Goal: Task Accomplishment & Management: Manage account settings

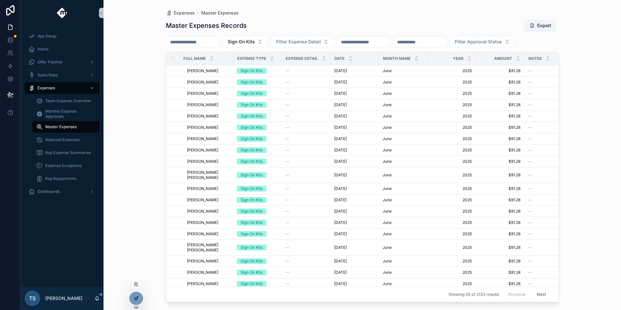
click at [131, 297] on div at bounding box center [136, 298] width 13 height 12
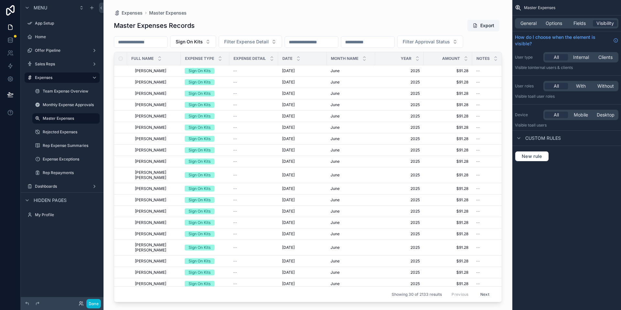
click at [83, 307] on div "Done" at bounding box center [88, 303] width 26 height 9
click at [83, 306] on icon at bounding box center [81, 303] width 5 height 5
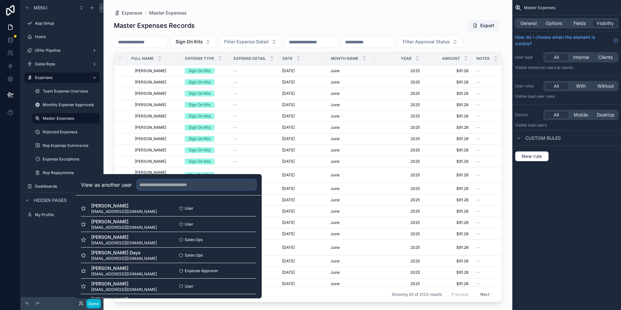
click at [157, 187] on input "text" at bounding box center [196, 185] width 119 height 10
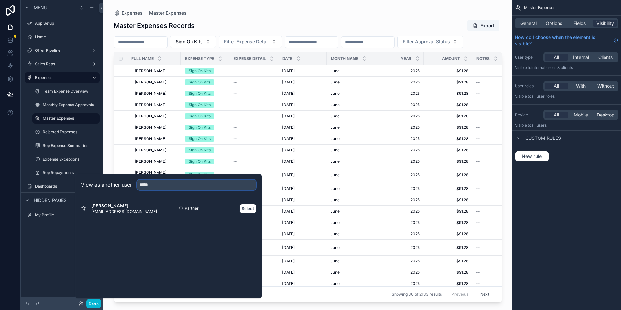
type input "*****"
click at [239, 206] on div "Partner Select" at bounding box center [213, 208] width 88 height 9
click at [240, 207] on button "Select" at bounding box center [247, 208] width 17 height 9
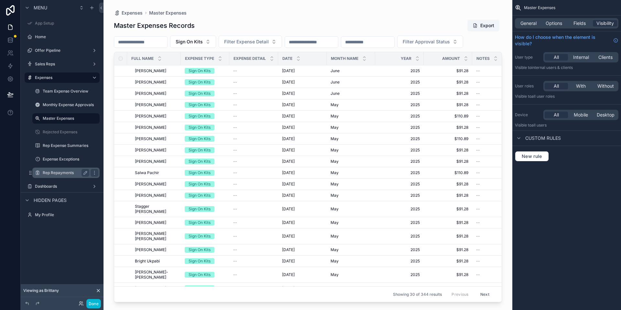
click at [69, 174] on label "Rep Repayments" at bounding box center [65, 172] width 44 height 5
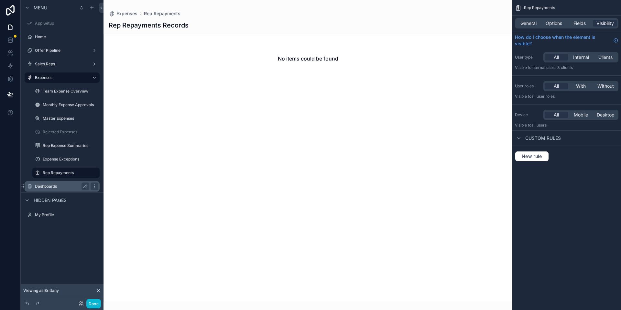
click at [62, 187] on label "Dashboards" at bounding box center [61, 186] width 52 height 5
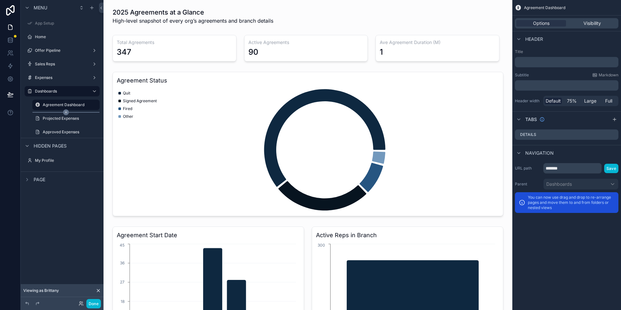
click at [65, 115] on icon "scrollable content" at bounding box center [66, 112] width 6 height 6
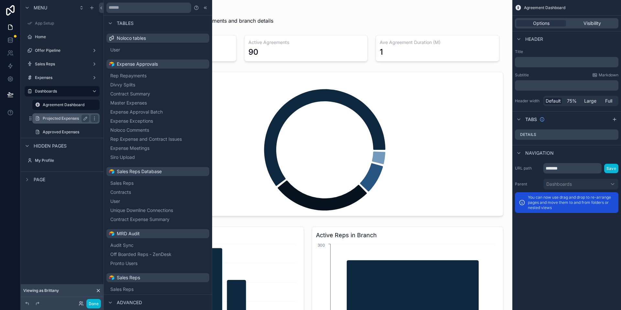
click at [64, 118] on label "Projected Expenses" at bounding box center [65, 118] width 44 height 5
click at [67, 119] on label "Projected Expenses" at bounding box center [71, 118] width 56 height 5
click at [203, 6] on icon at bounding box center [205, 7] width 5 height 5
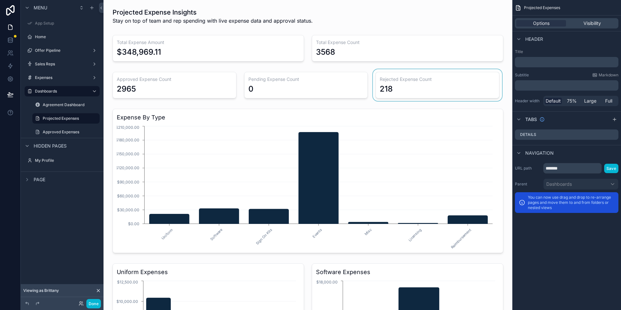
click at [422, 84] on div "scrollable content" at bounding box center [438, 85] width 132 height 32
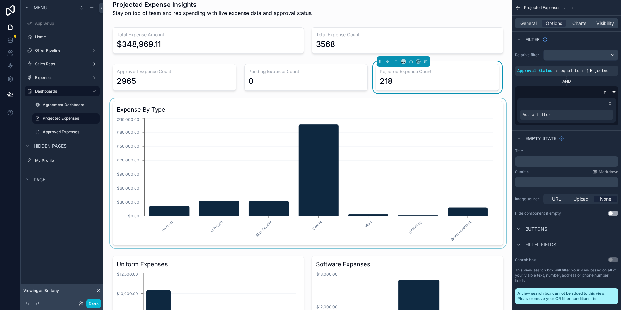
scroll to position [30, 0]
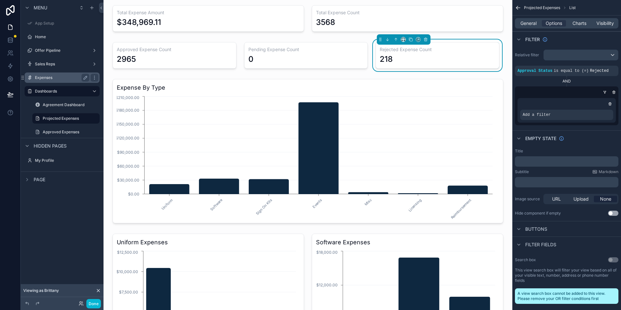
click at [67, 80] on div "Expenses" at bounding box center [62, 78] width 54 height 8
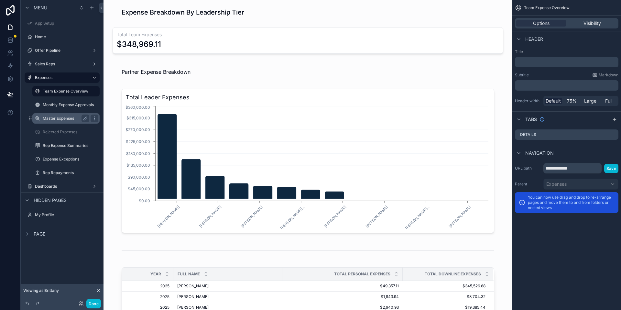
click at [69, 121] on label "Master Expenses" at bounding box center [65, 118] width 44 height 5
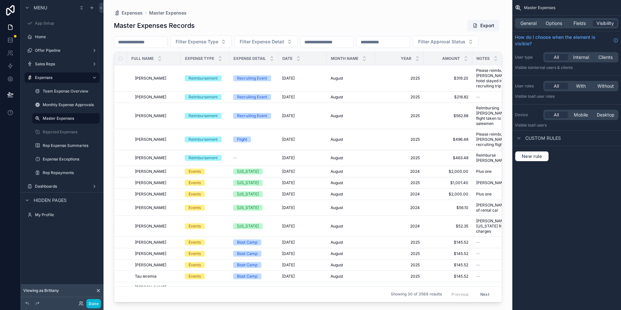
drag, startPoint x: 336, startPoint y: 300, endPoint x: 390, endPoint y: 294, distance: 54.7
click at [392, 294] on div "Expenses Master Expenses Master Expenses Records Export Filter Expense Type Fil…" at bounding box center [308, 151] width 409 height 302
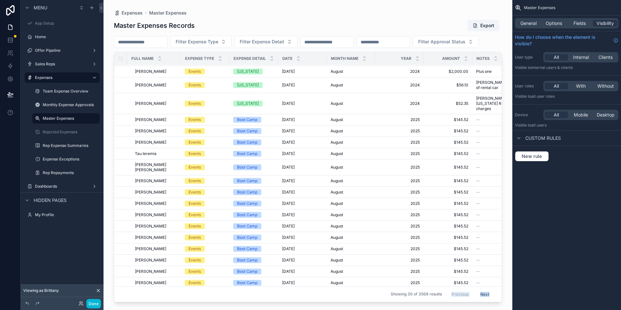
drag, startPoint x: 349, startPoint y: 298, endPoint x: 392, endPoint y: 290, distance: 43.2
click at [415, 296] on div "Expenses Master Expenses Master Expenses Records Export Filter Expense Type Fil…" at bounding box center [308, 151] width 409 height 302
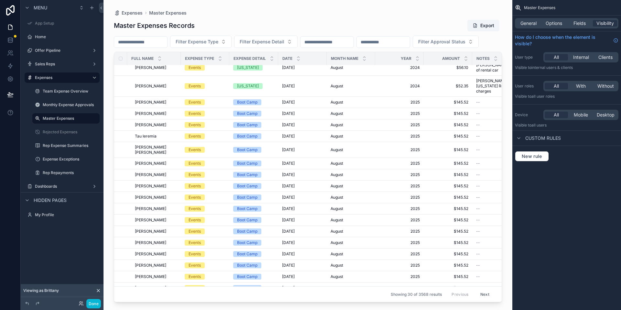
click at [368, 273] on div "scrollable content" at bounding box center [308, 151] width 409 height 302
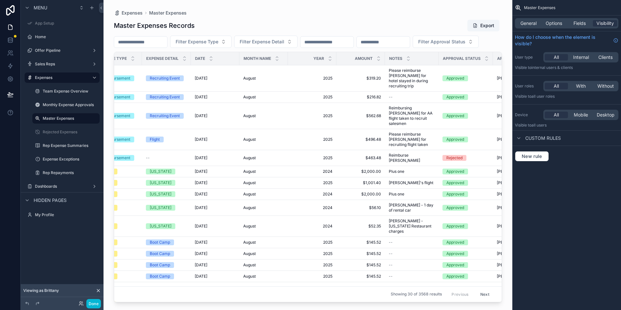
scroll to position [0, 107]
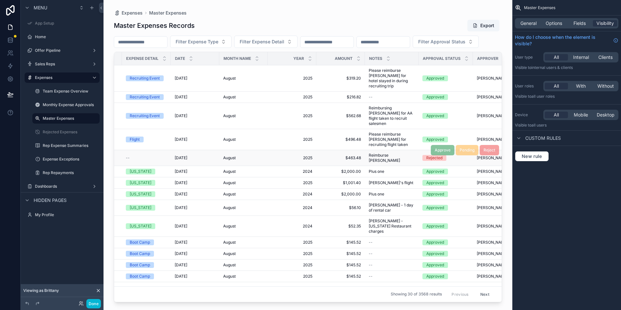
click at [321, 160] on span "$463.48" at bounding box center [340, 157] width 41 height 5
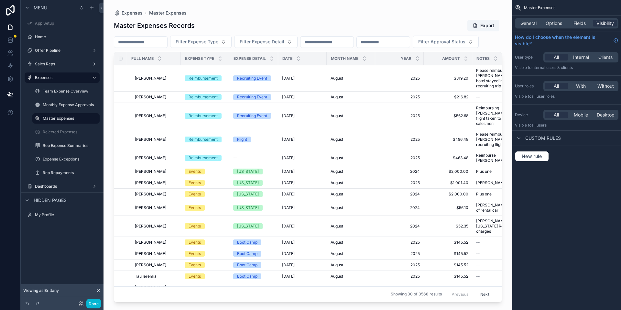
click at [476, 289] on button "Next" at bounding box center [485, 294] width 18 height 10
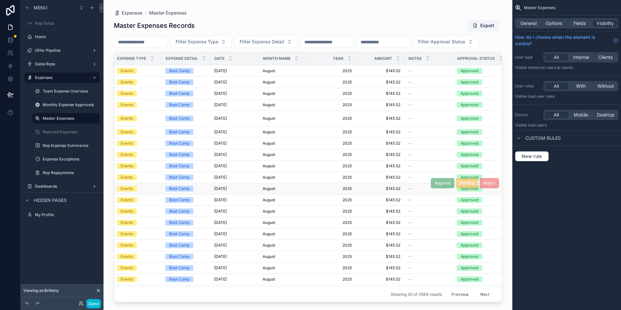
scroll to position [0, 170]
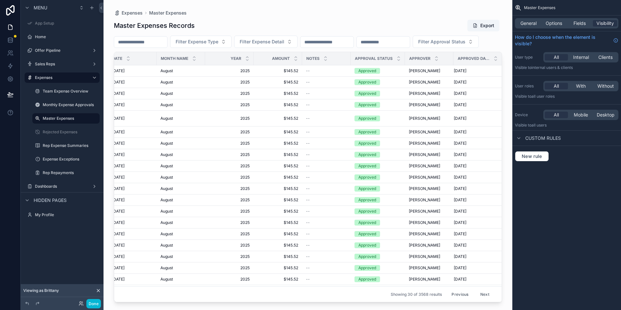
click at [478, 291] on button "Next" at bounding box center [485, 294] width 18 height 10
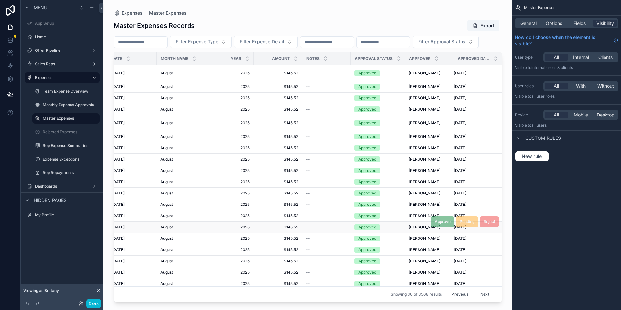
scroll to position [116, 170]
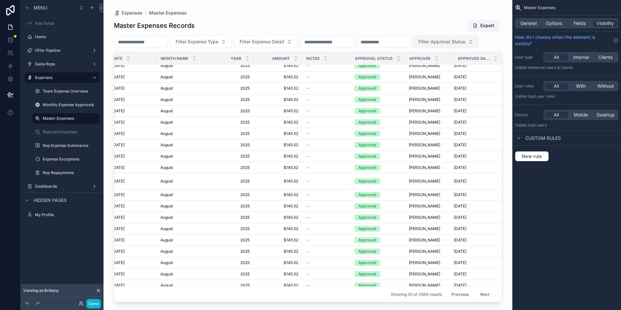
click at [413, 48] on button "Filter Approval Status" at bounding box center [446, 42] width 66 height 12
click at [159, 89] on div "Pending" at bounding box center [147, 93] width 78 height 10
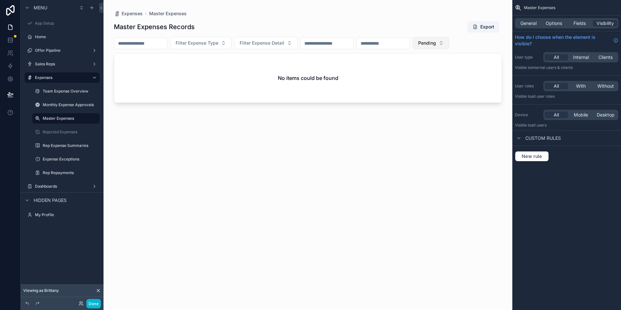
click at [449, 44] on button "Pending" at bounding box center [431, 43] width 37 height 12
click at [451, 84] on div "Not Reviewed" at bounding box center [456, 79] width 78 height 10
click at [453, 48] on button "Not Reviewed" at bounding box center [437, 43] width 49 height 12
click at [444, 108] on div "Rejected" at bounding box center [462, 110] width 78 height 10
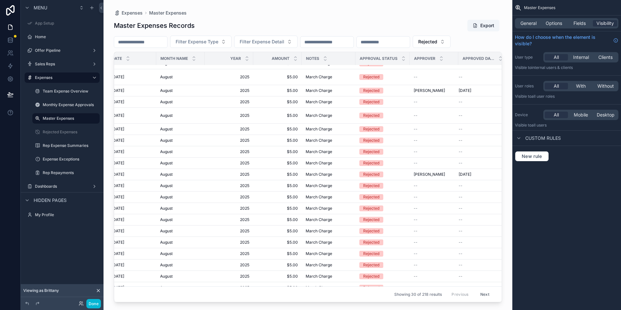
scroll to position [134, 175]
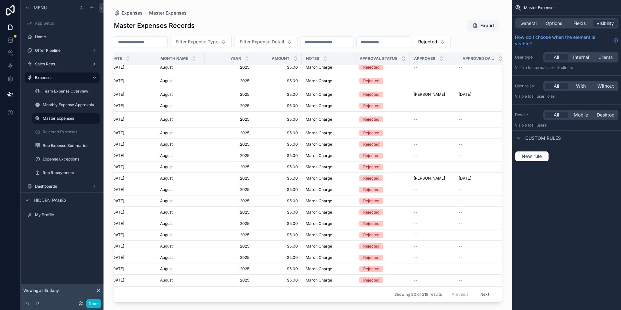
click at [476, 289] on button "Next" at bounding box center [485, 294] width 18 height 10
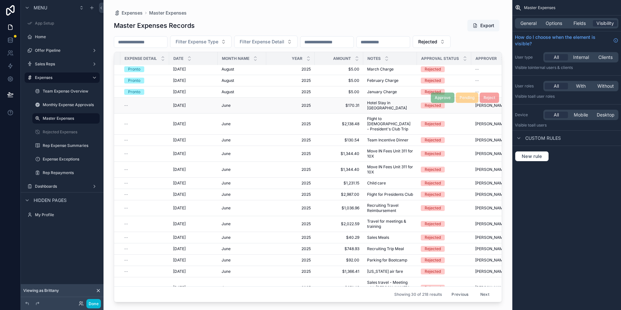
scroll to position [0, 104]
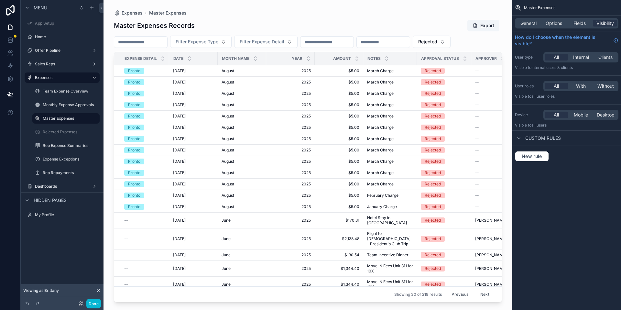
click at [476, 289] on button "Next" at bounding box center [485, 294] width 18 height 10
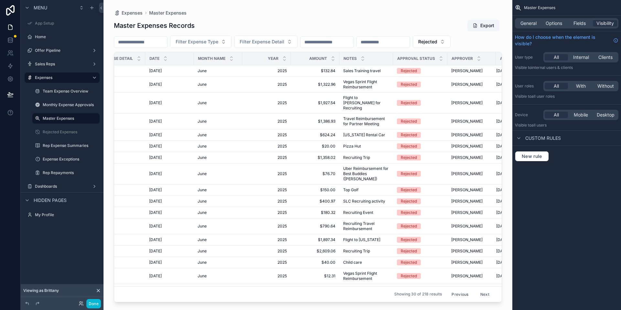
scroll to position [0, 175]
